Goal: Information Seeking & Learning: Learn about a topic

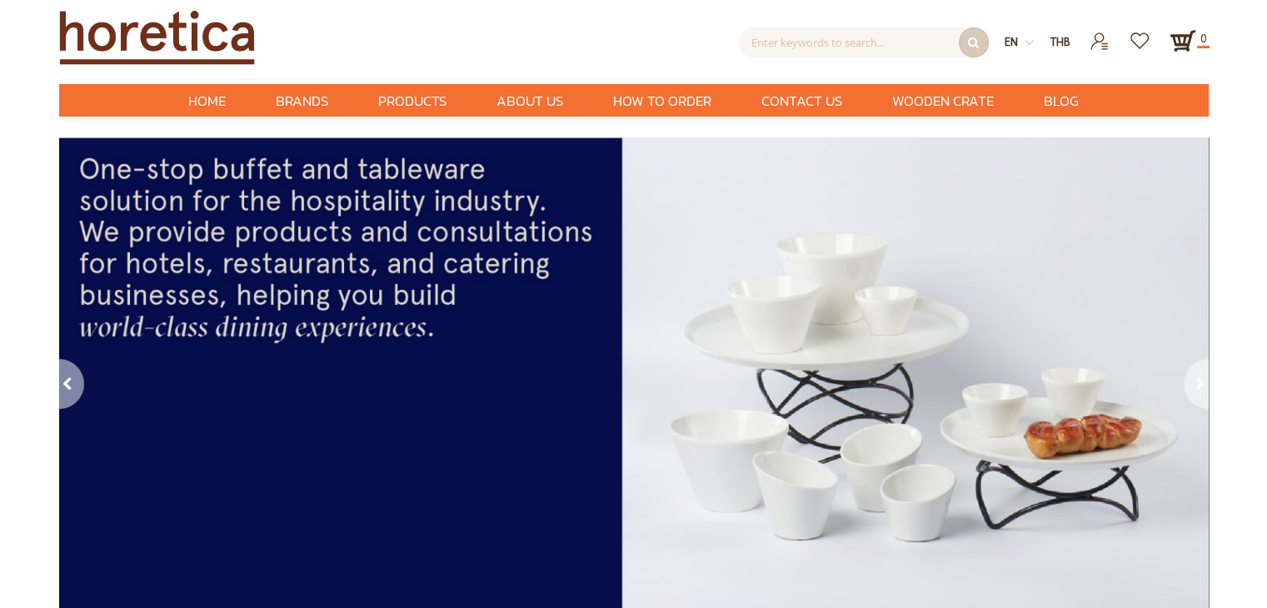
click at [1029, 42] on img at bounding box center [1029, 42] width 8 height 8
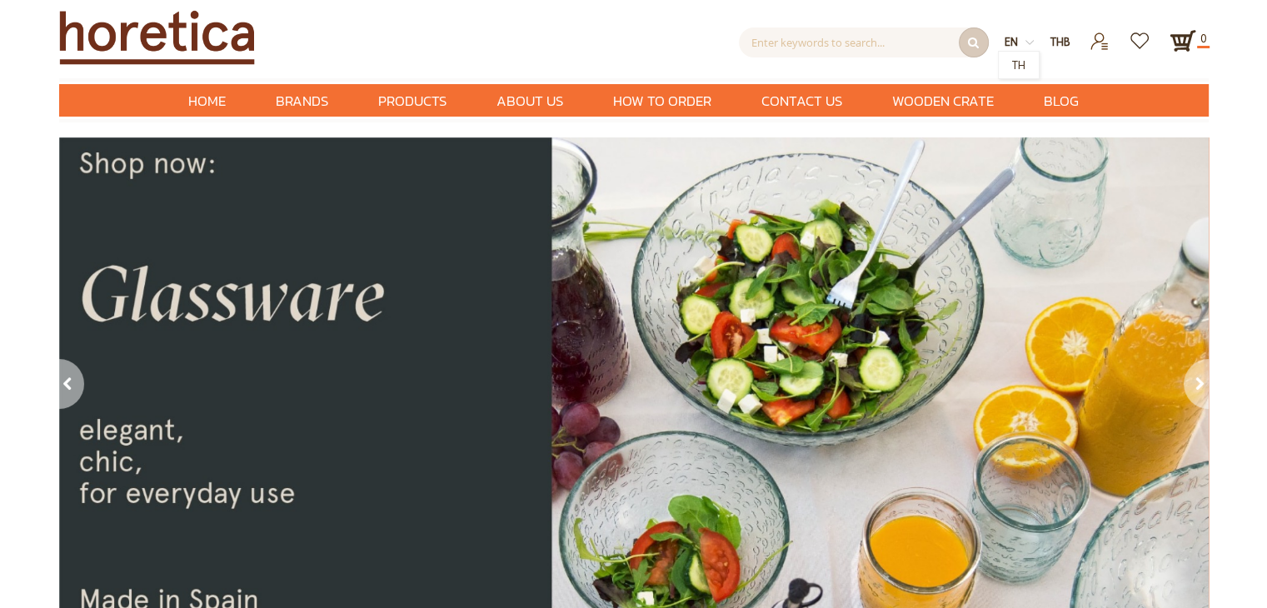
click at [1013, 38] on span "en" at bounding box center [1010, 41] width 13 height 14
click at [66, 374] on div "prev" at bounding box center [73, 386] width 28 height 54
click at [67, 377] on div "prev" at bounding box center [73, 386] width 28 height 54
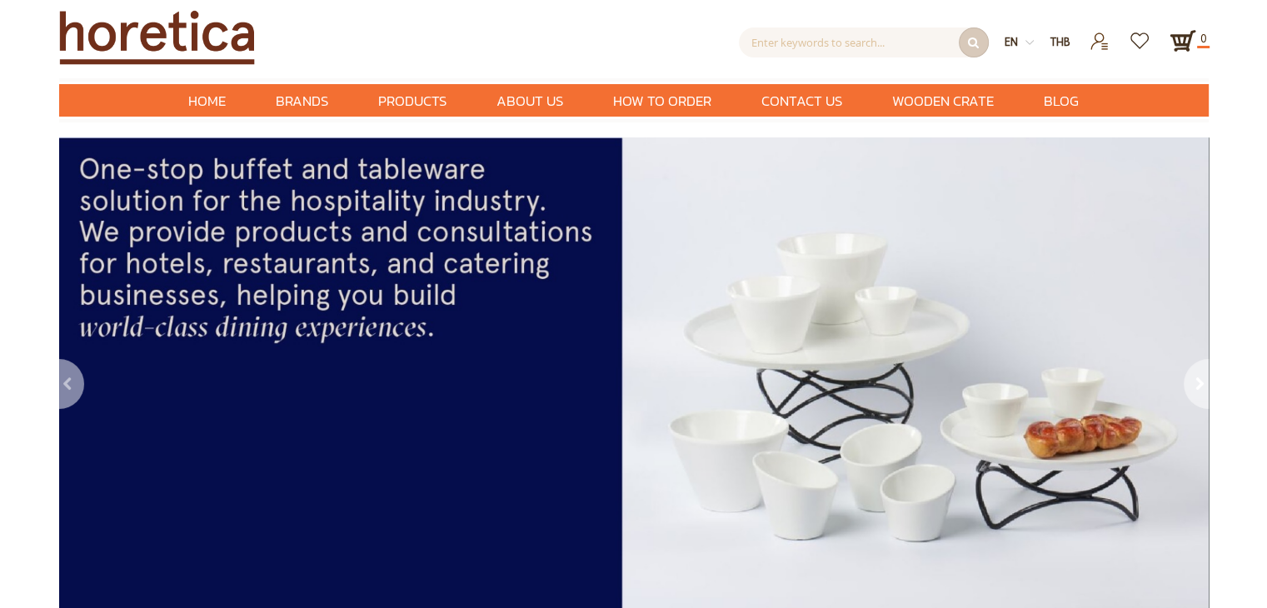
click at [67, 377] on div "prev" at bounding box center [73, 386] width 28 height 54
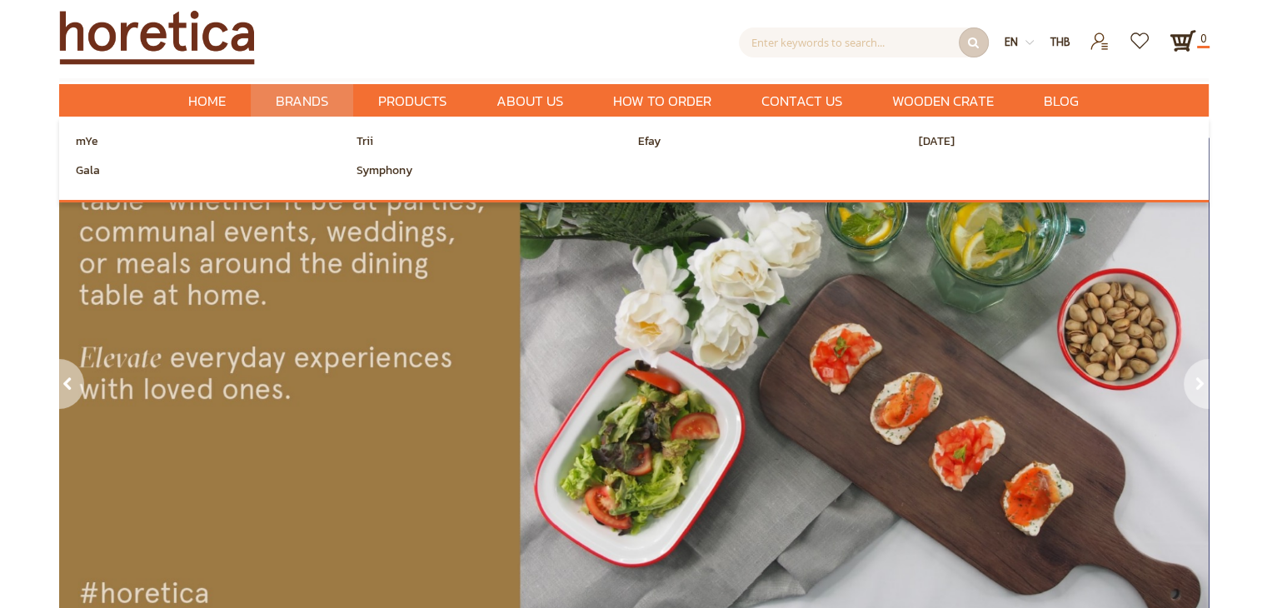
click at [296, 92] on span "Brands" at bounding box center [302, 101] width 52 height 34
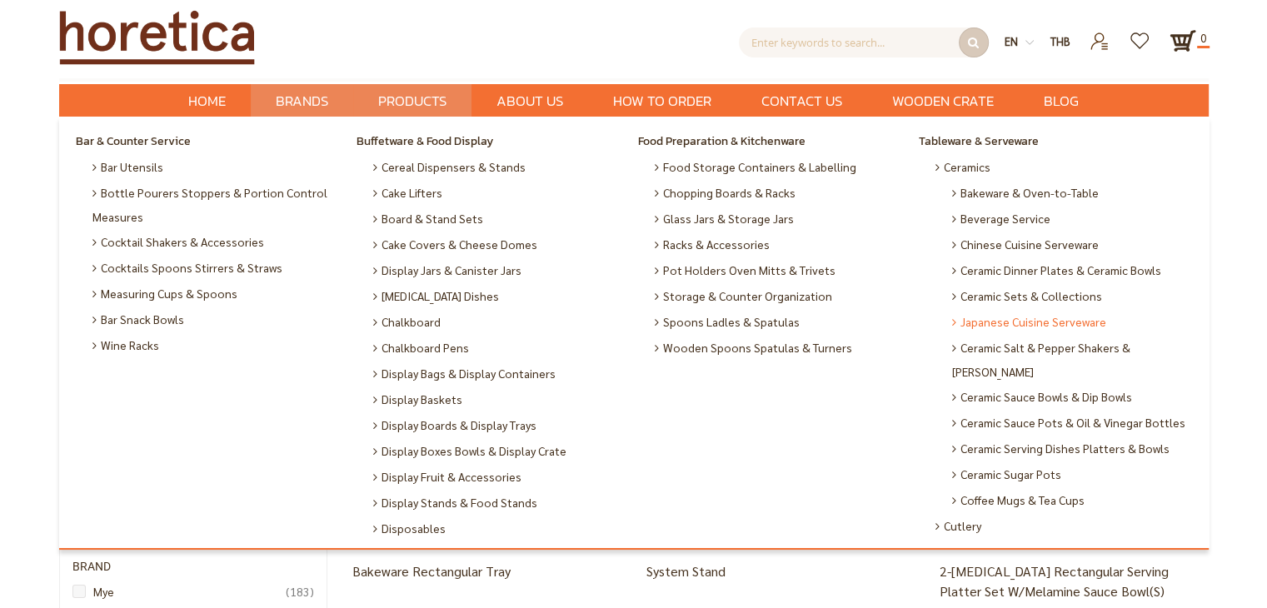
click at [993, 331] on span "Japanese Cuisine Serveware" at bounding box center [1029, 322] width 154 height 26
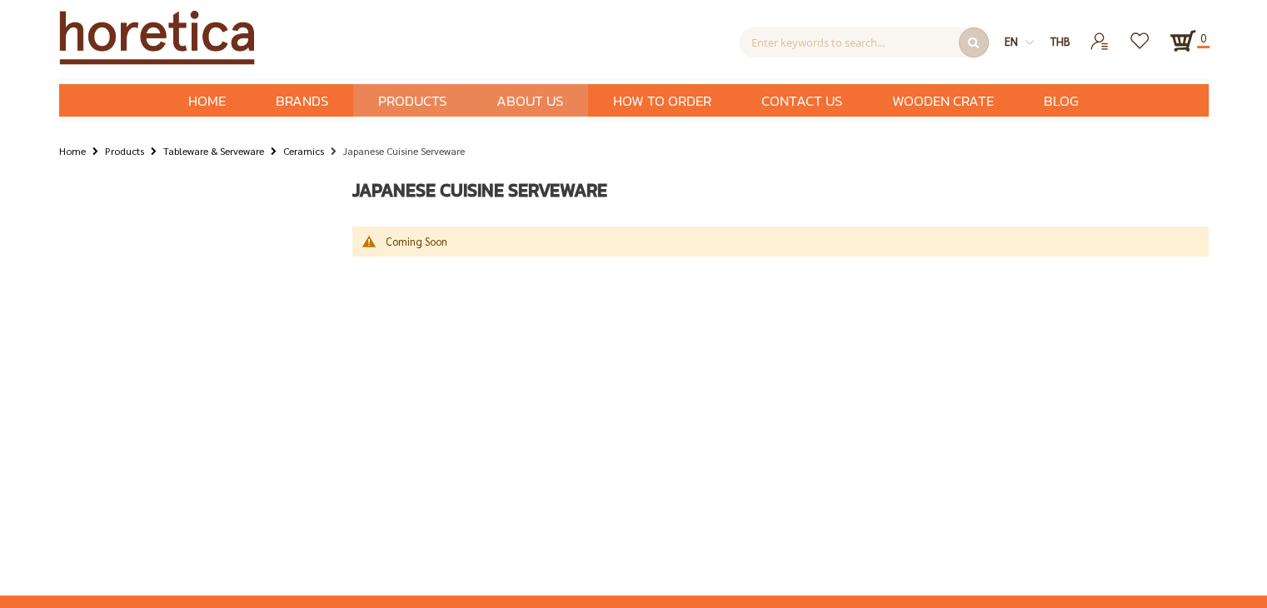
click at [550, 103] on span "About Us" at bounding box center [529, 101] width 67 height 34
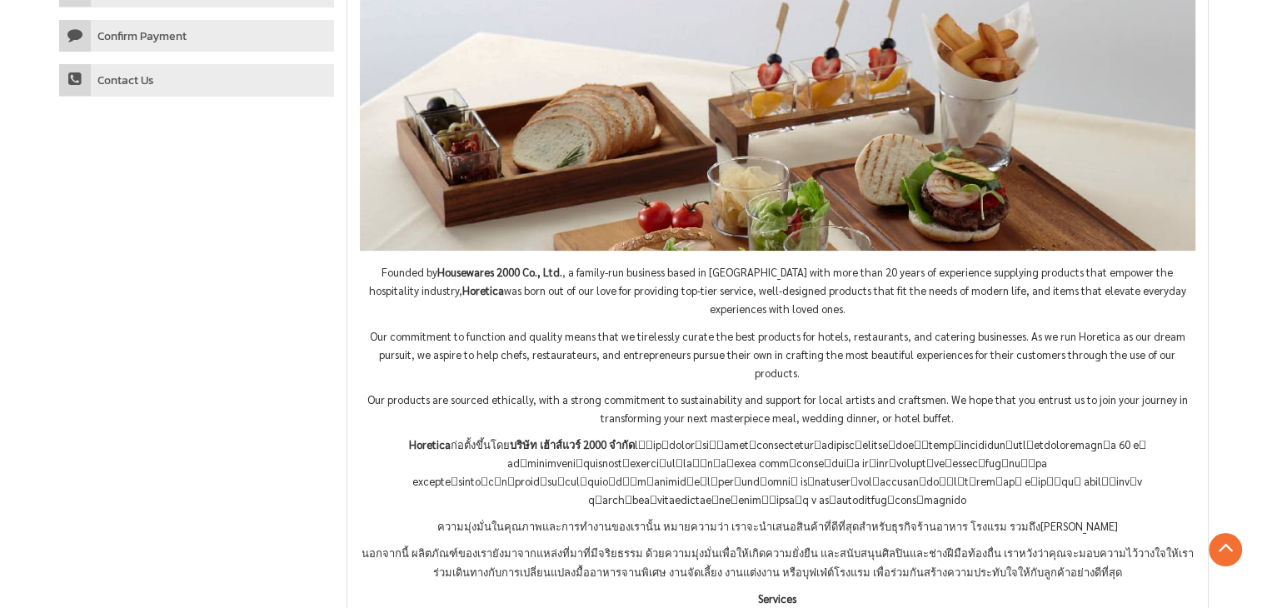
scroll to position [333, 0]
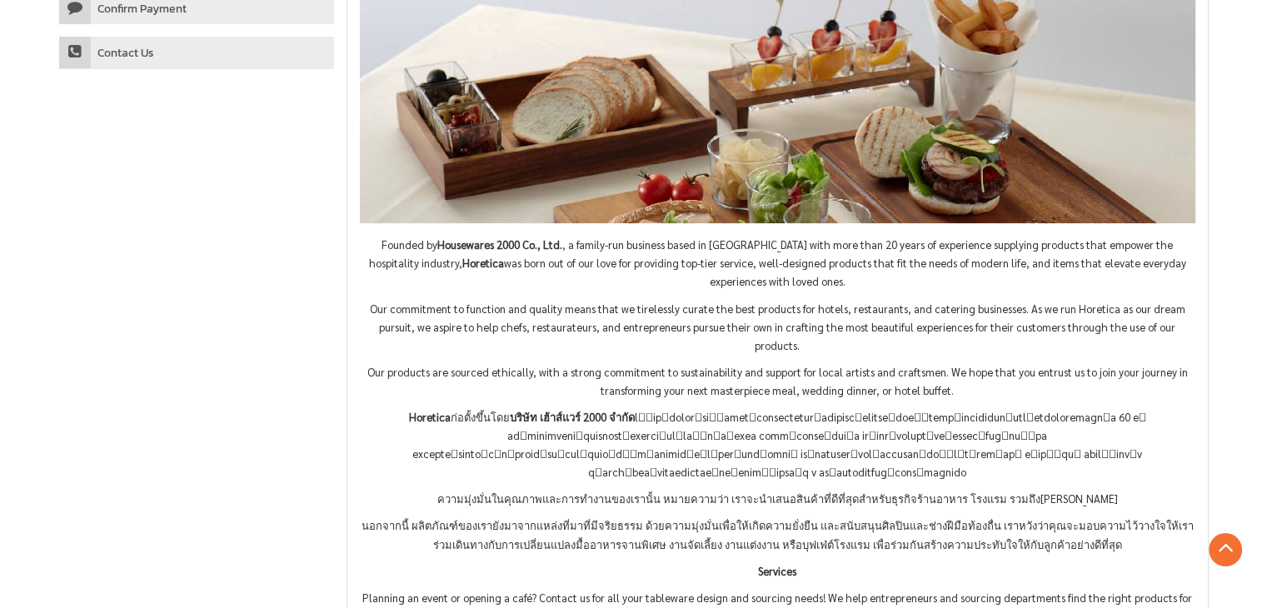
click at [405, 284] on p "Founded by Housewares 2000 Co., Ltd. , a family-run business based in Bangkok w…" at bounding box center [777, 263] width 835 height 55
drag, startPoint x: 421, startPoint y: 246, endPoint x: 542, endPoint y: 242, distance: 120.8
click at [542, 242] on p "Founded by Housewares 2000 Co., Ltd. , a family-run business based in Bangkok w…" at bounding box center [777, 263] width 835 height 55
copy strong "Housewares 2000 Co., Ltd"
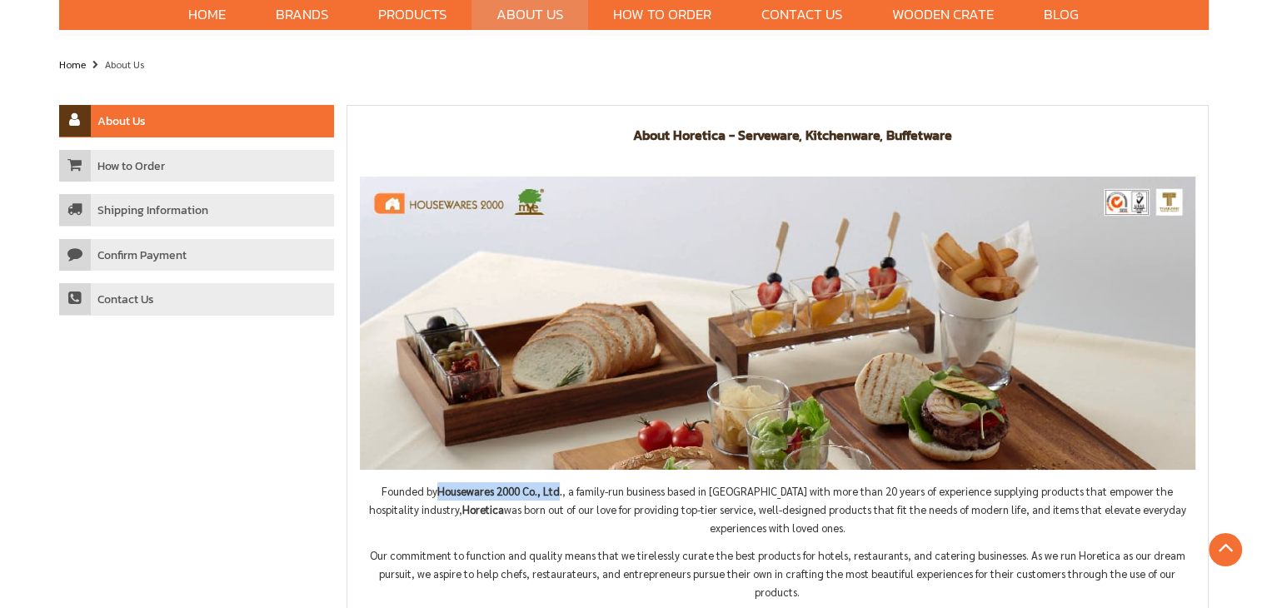
scroll to position [0, 0]
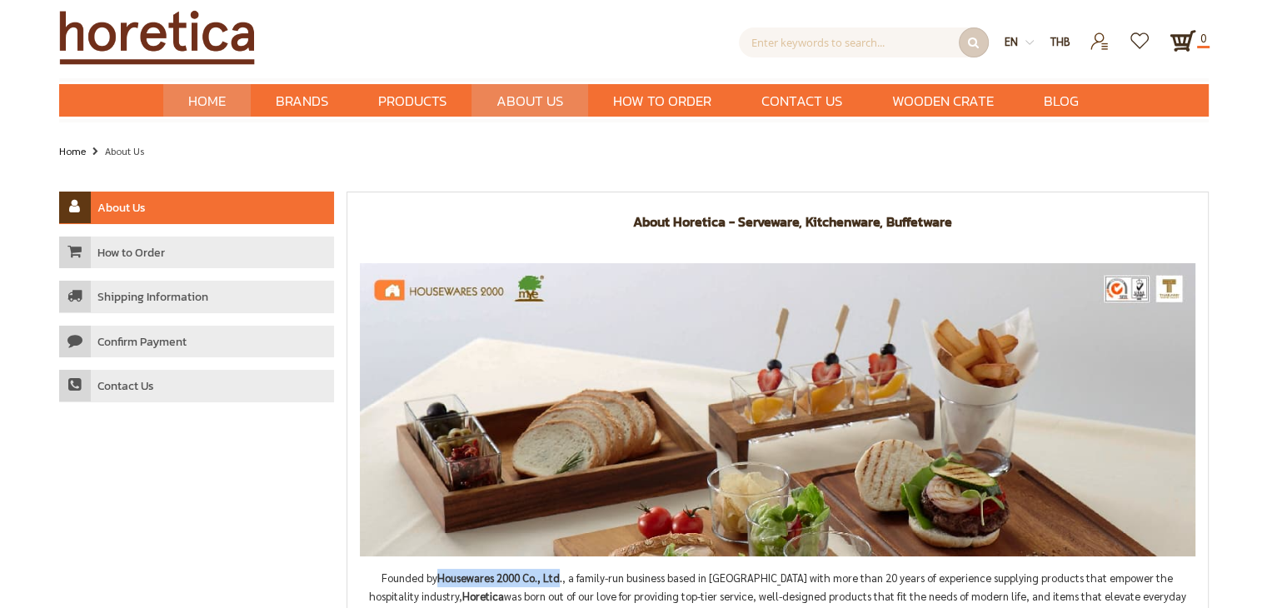
click at [200, 111] on span "Home" at bounding box center [206, 101] width 37 height 22
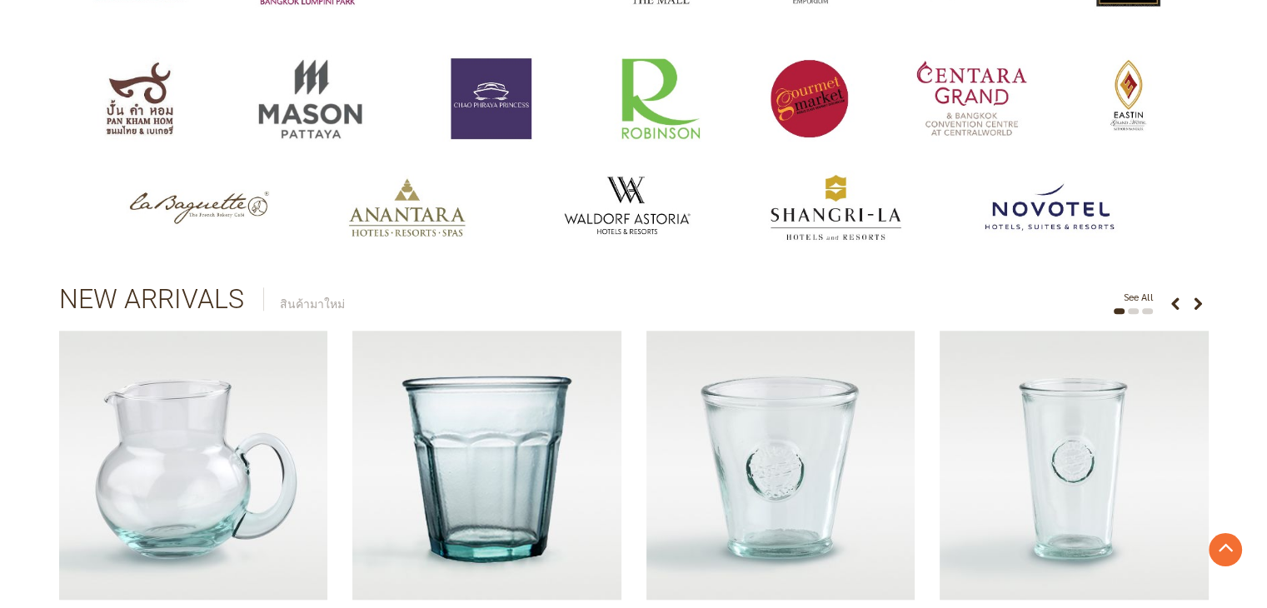
scroll to position [1416, 0]
